Goal: Task Accomplishment & Management: Manage account settings

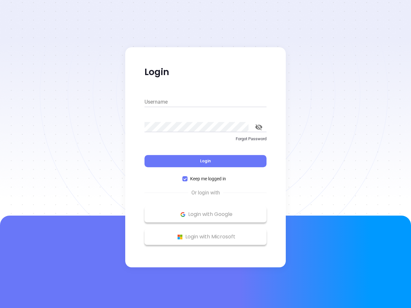
click at [205, 154] on div "Login" at bounding box center [205, 157] width 122 height 20
click at [205, 102] on input "Username" at bounding box center [205, 102] width 122 height 10
click at [259, 127] on icon "toggle password visibility" at bounding box center [258, 127] width 7 height 6
click at [205, 161] on span "Login" at bounding box center [205, 160] width 11 height 5
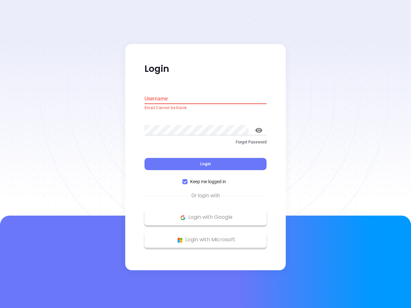
click at [205, 179] on span "Keep me logged in" at bounding box center [207, 181] width 41 height 7
click at [187, 179] on input "Keep me logged in" at bounding box center [184, 181] width 5 height 5
checkbox input "false"
click at [205, 214] on p "Login with Google" at bounding box center [205, 218] width 115 height 10
click at [205, 237] on p "Login with Microsoft" at bounding box center [205, 240] width 115 height 10
